Goal: Obtain resource: Obtain resource

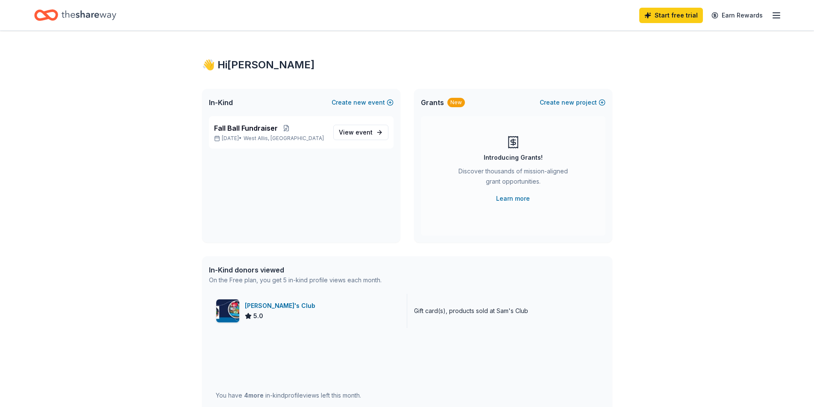
click at [240, 299] on div "Sam's Club 5.0" at bounding box center [308, 311] width 198 height 34
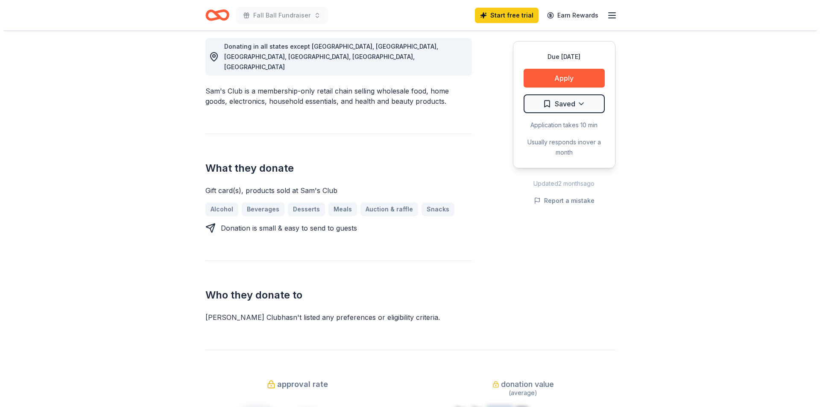
scroll to position [128, 0]
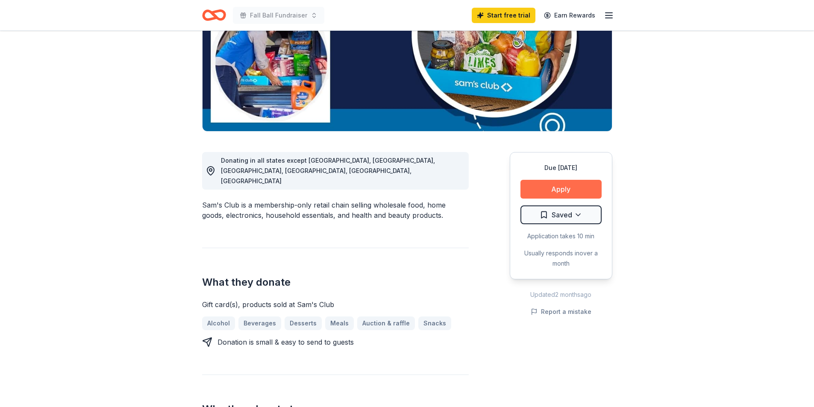
click at [559, 191] on button "Apply" at bounding box center [560, 189] width 81 height 19
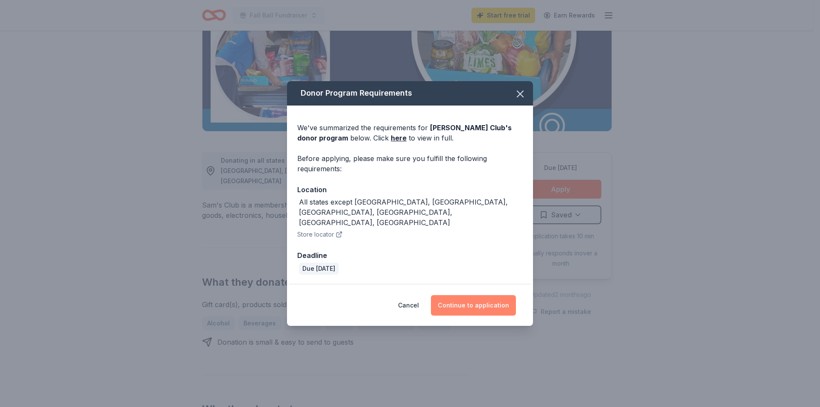
click at [467, 296] on button "Continue to application" at bounding box center [473, 305] width 85 height 21
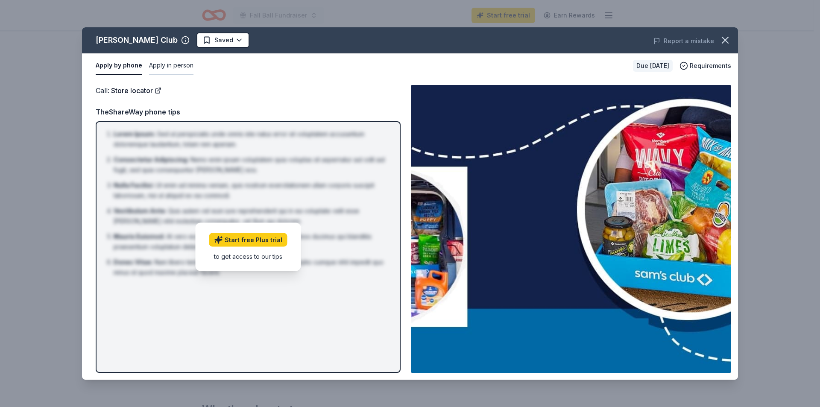
click at [168, 65] on button "Apply in person" at bounding box center [171, 66] width 44 height 18
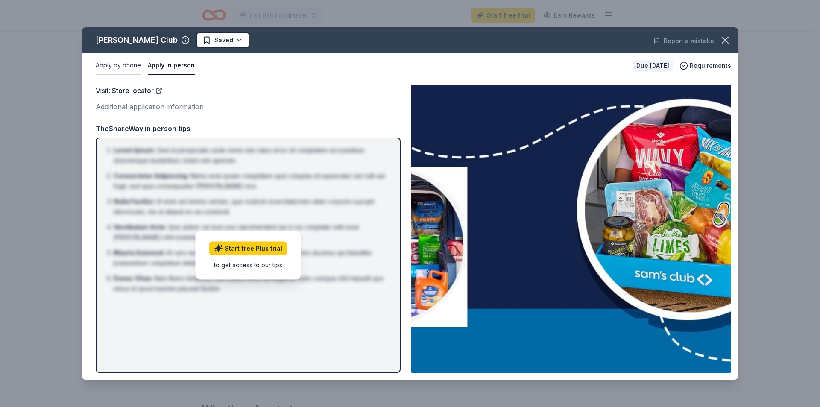
click at [128, 67] on button "Apply by phone" at bounding box center [118, 66] width 45 height 18
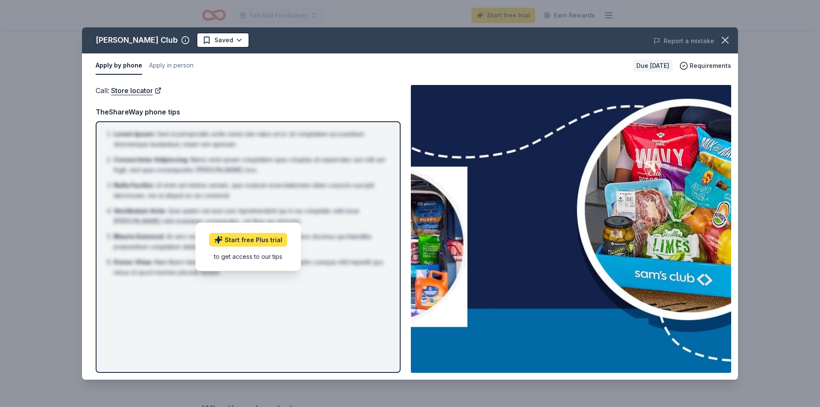
click at [233, 242] on link "Start free Plus trial" at bounding box center [248, 240] width 78 height 14
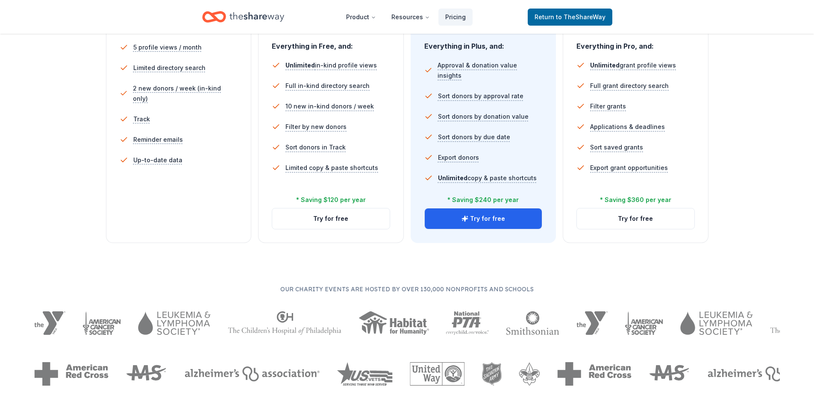
scroll to position [427, 0]
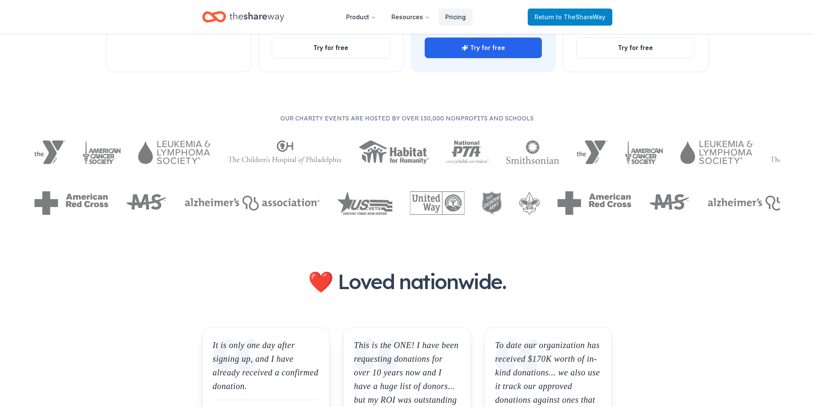
click at [574, 16] on span "to TheShareWay" at bounding box center [581, 16] width 50 height 7
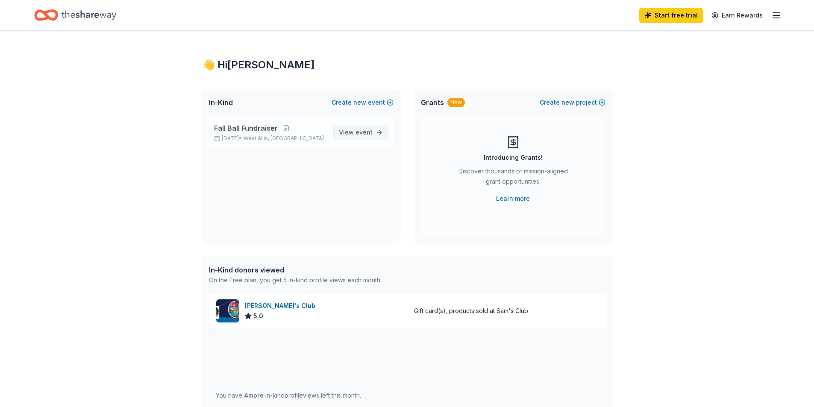
click at [360, 131] on span "event" at bounding box center [363, 132] width 17 height 7
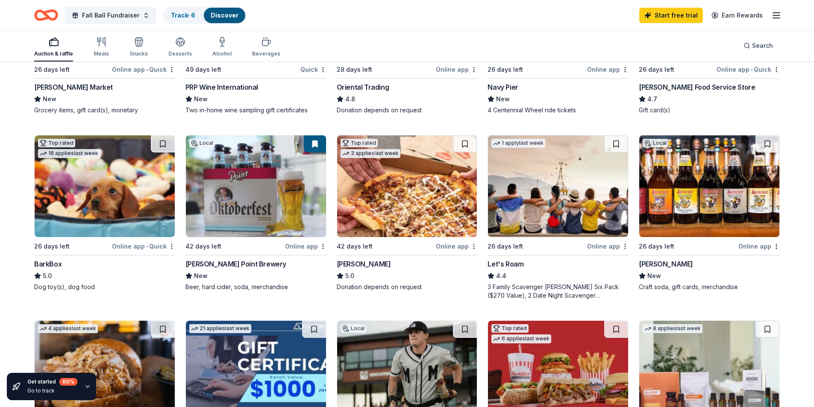
scroll to position [214, 0]
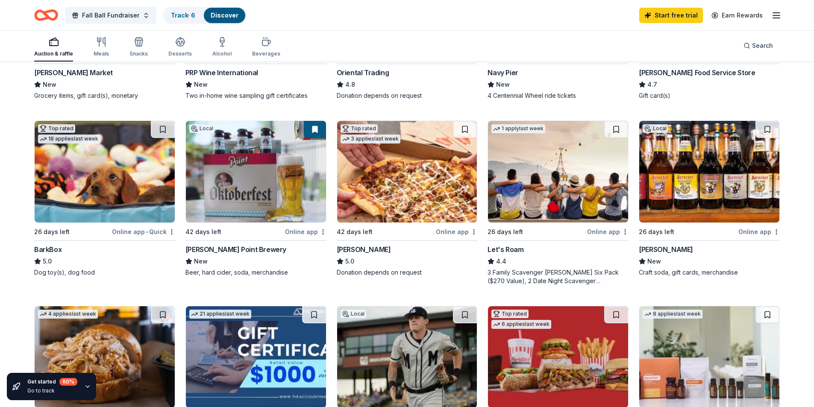
click at [753, 233] on div "Online app" at bounding box center [758, 231] width 41 height 11
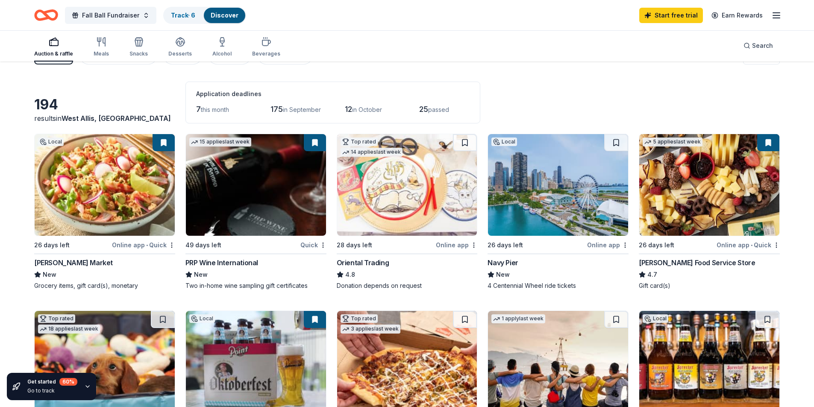
scroll to position [0, 0]
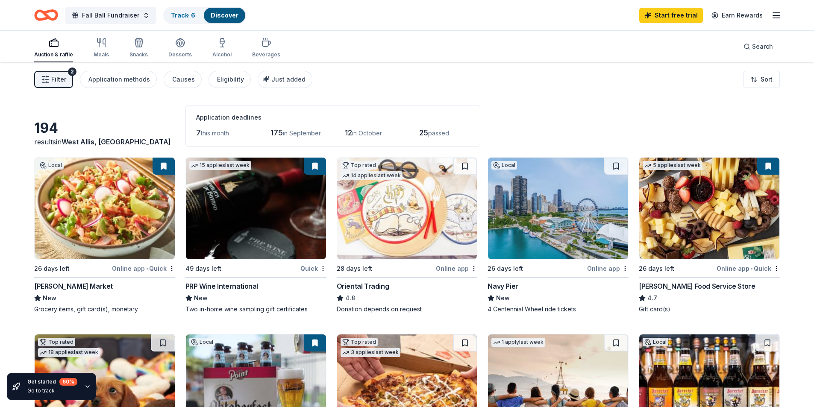
click at [57, 45] on rect "button" at bounding box center [54, 44] width 9 height 6
click at [761, 77] on html "Fall Ball Fundraiser Track · 6 Discover Start free trial Earn Rewards Auction &…" at bounding box center [407, 203] width 814 height 407
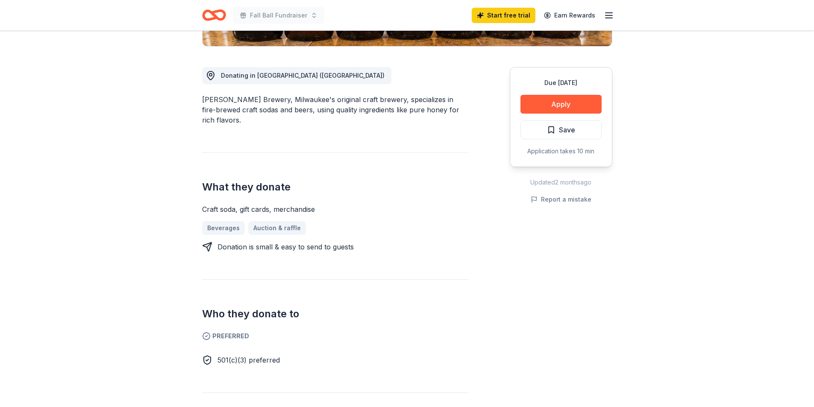
scroll to position [214, 0]
click at [280, 221] on link "Auction & raffle" at bounding box center [280, 228] width 65 height 14
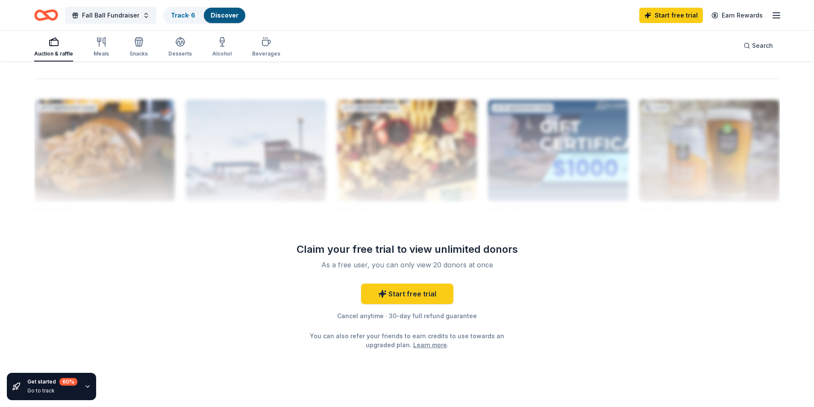
scroll to position [555, 0]
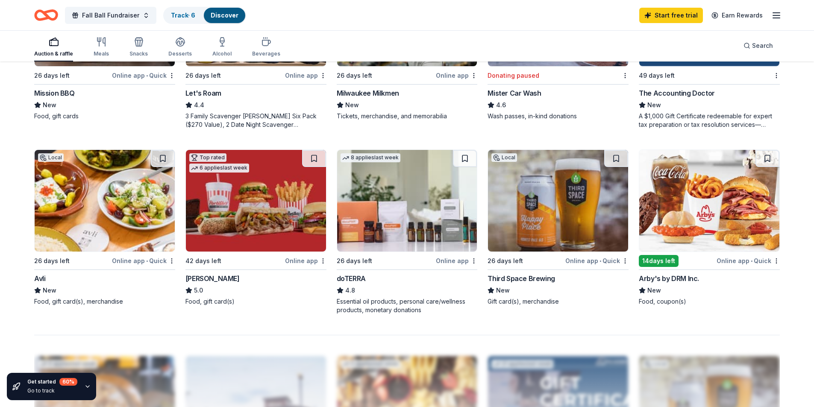
click at [310, 264] on div "Online app" at bounding box center [305, 260] width 41 height 11
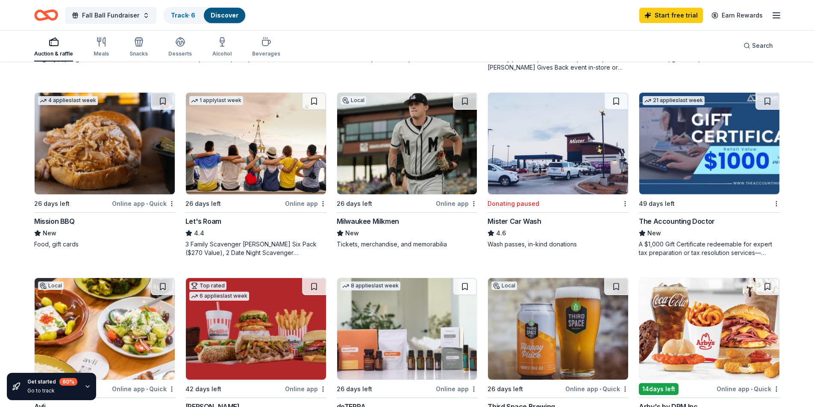
scroll to position [384, 0]
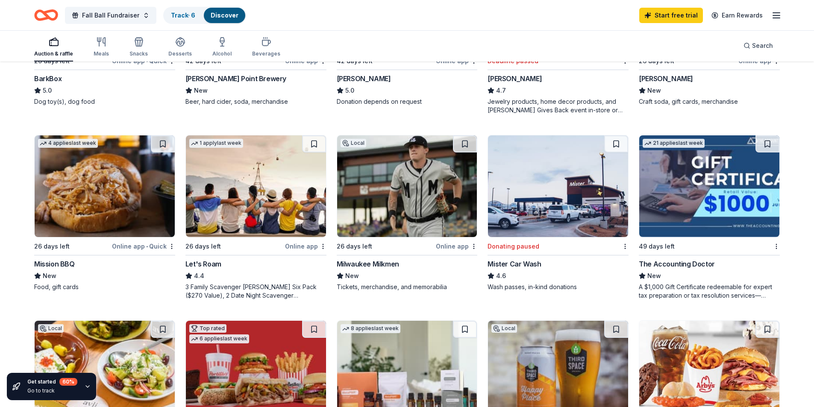
click at [509, 247] on div "Donating paused" at bounding box center [513, 246] width 52 height 10
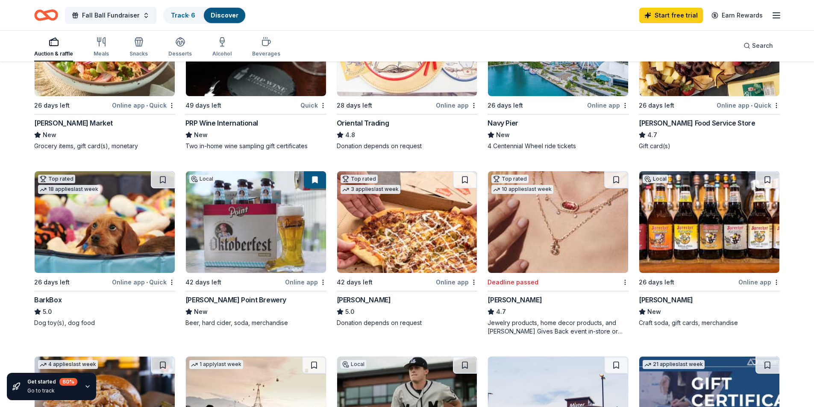
scroll to position [256, 0]
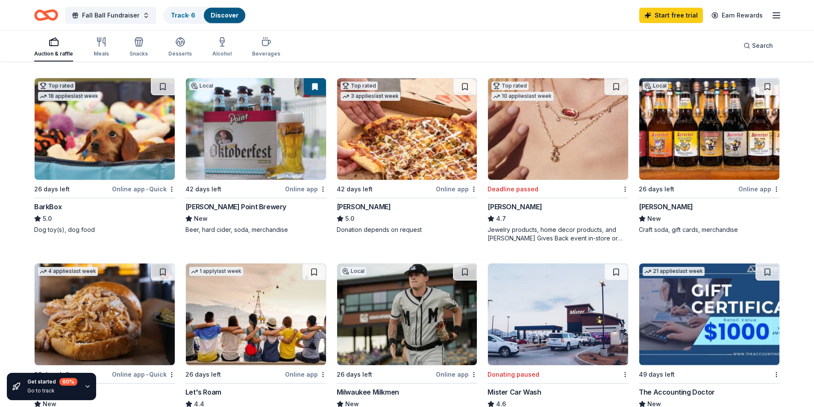
click at [751, 190] on div "Online app" at bounding box center [758, 189] width 41 height 11
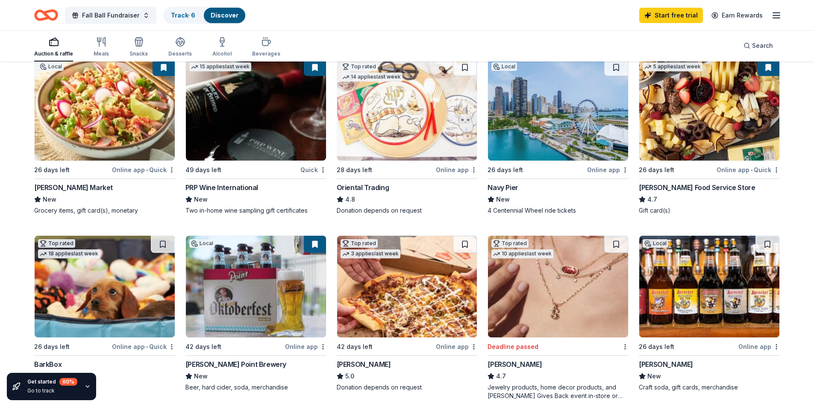
scroll to position [85, 0]
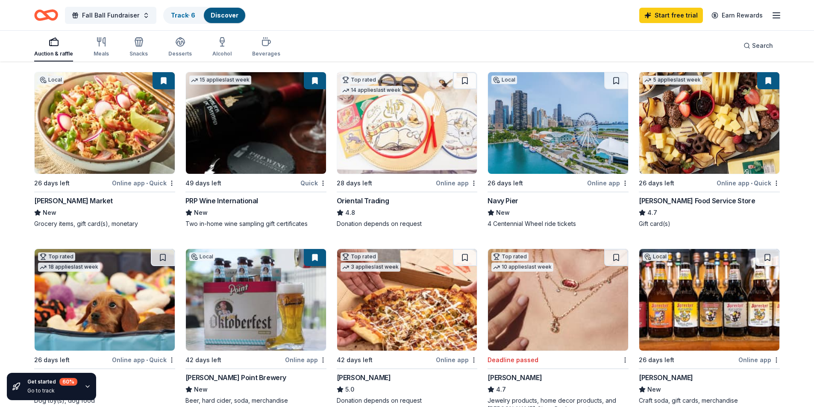
click at [278, 162] on img at bounding box center [256, 123] width 140 height 102
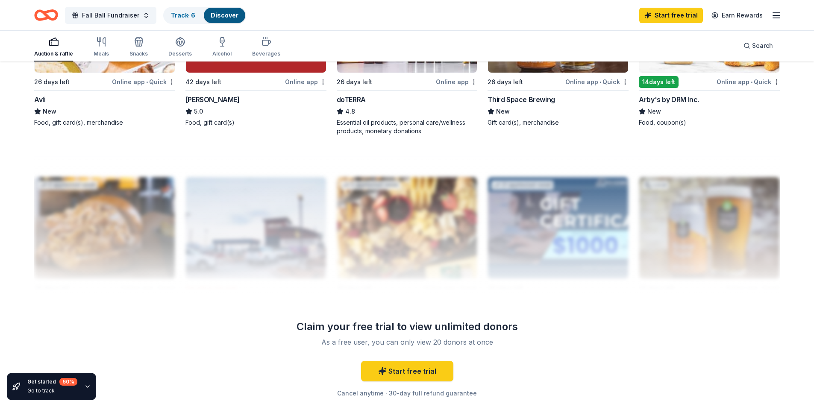
scroll to position [826, 0]
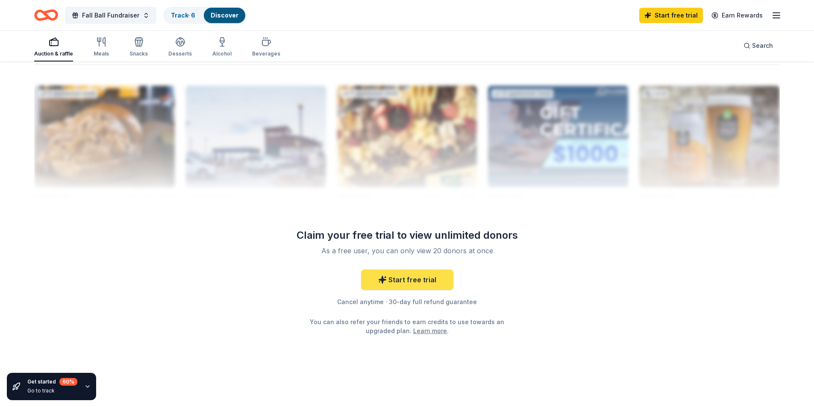
click at [433, 281] on link "Start free trial" at bounding box center [407, 280] width 92 height 21
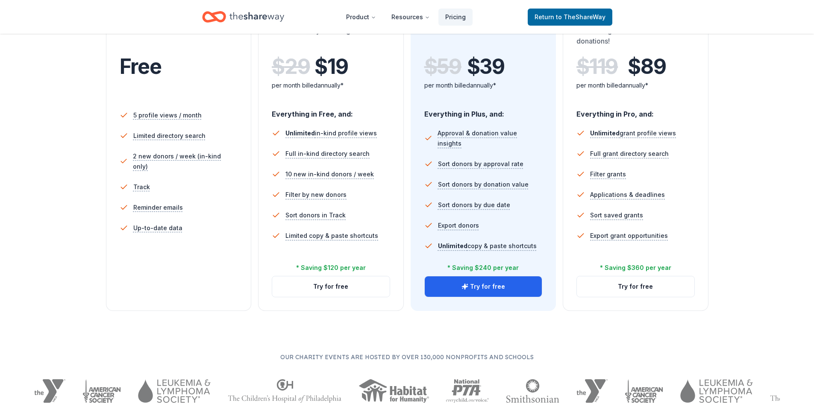
scroll to position [214, 0]
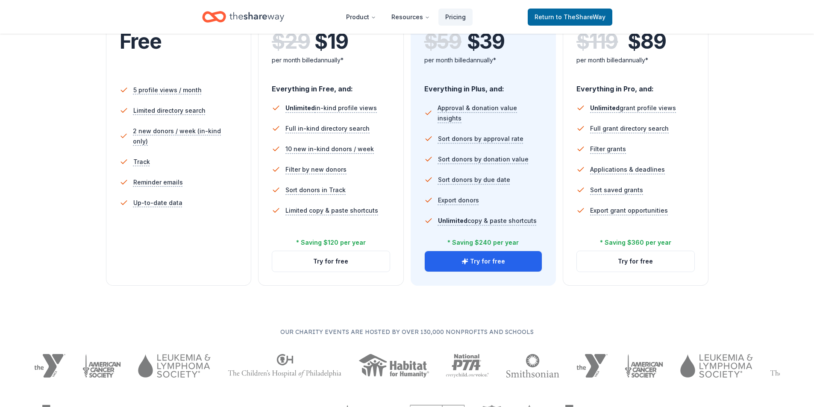
click at [146, 198] on span "Up-to-date data" at bounding box center [157, 203] width 49 height 10
click at [154, 46] on span "Free" at bounding box center [141, 41] width 42 height 25
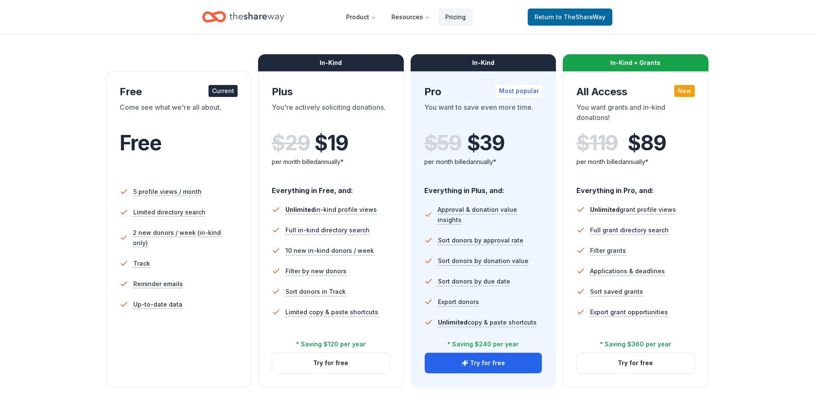
scroll to position [85, 0]
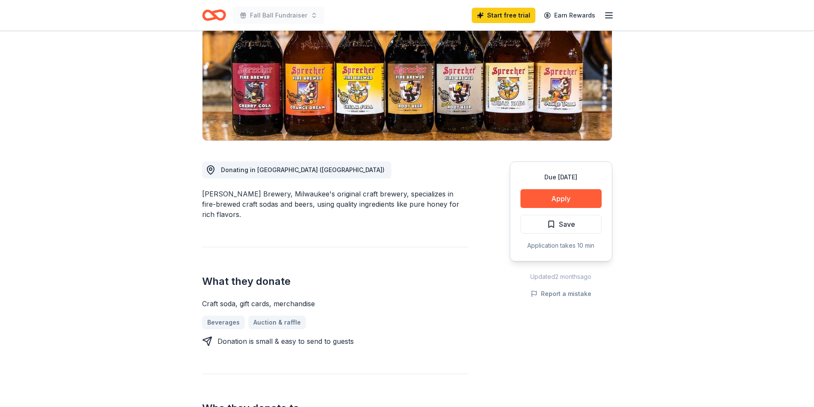
scroll to position [128, 0]
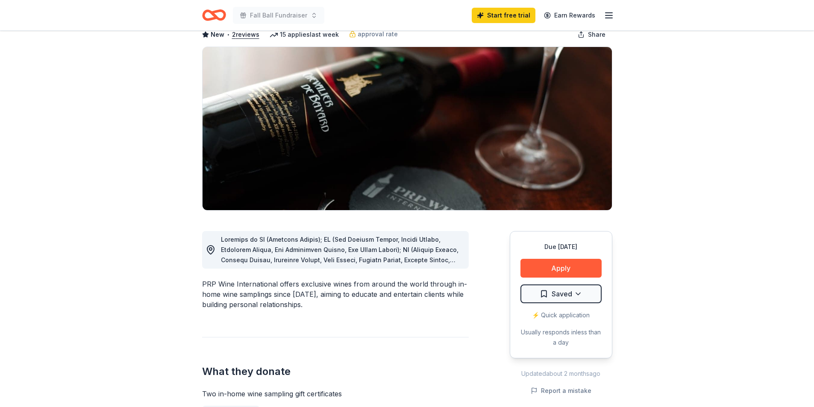
scroll to position [128, 0]
